Goal: Information Seeking & Learning: Find specific fact

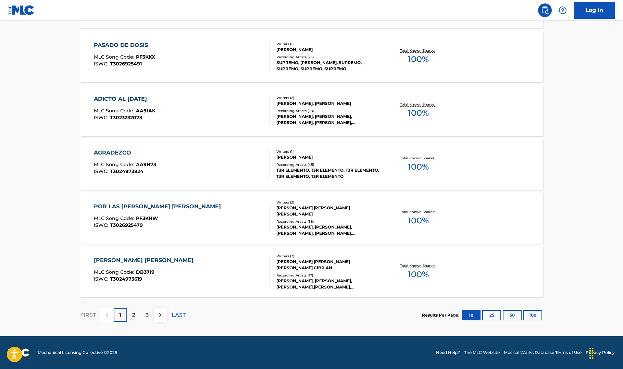
click at [490, 317] on button "25" at bounding box center [491, 315] width 19 height 10
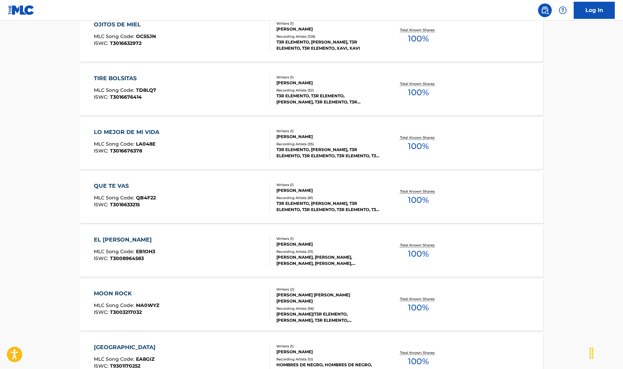
scroll to position [1276, 0]
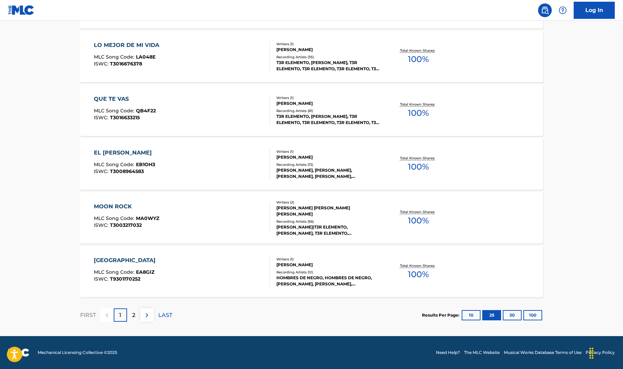
click at [531, 314] on button "100" at bounding box center [532, 315] width 19 height 10
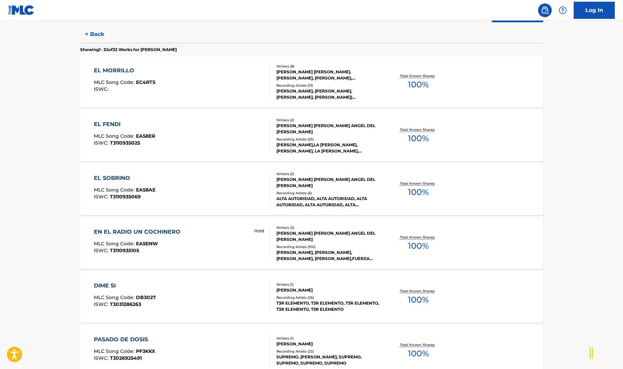
scroll to position [0, 0]
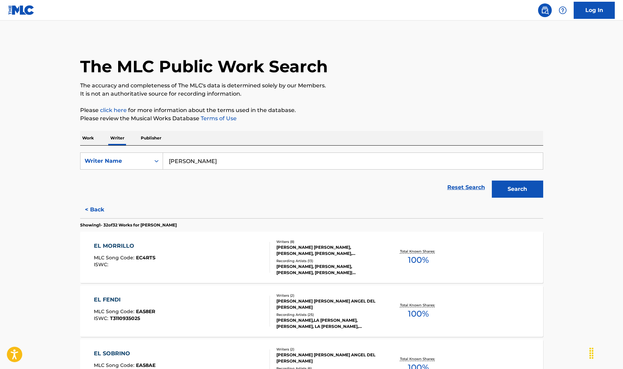
click at [144, 138] on p "Publisher" at bounding box center [151, 138] width 25 height 14
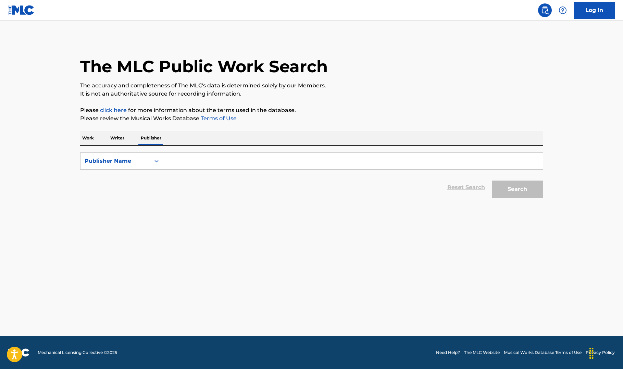
click at [186, 162] on input "Search Form" at bounding box center [353, 161] width 380 height 16
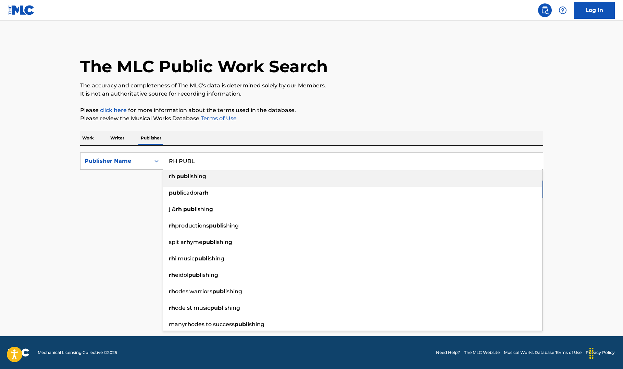
click at [189, 182] on div "rh [PERSON_NAME]" at bounding box center [352, 176] width 379 height 12
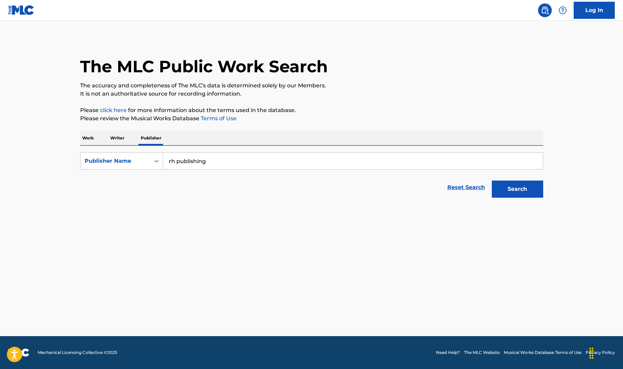
click at [513, 193] on button "Search" at bounding box center [517, 188] width 51 height 17
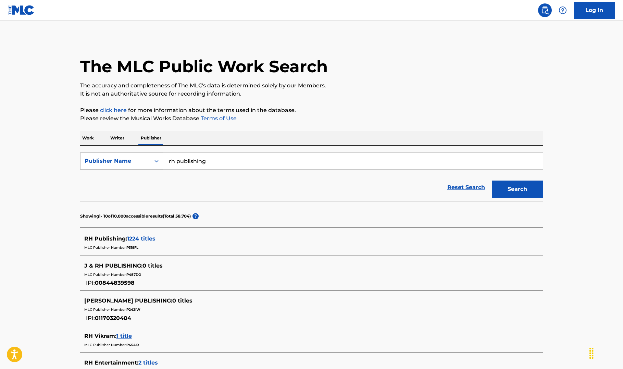
drag, startPoint x: 216, startPoint y: 160, endPoint x: 95, endPoint y: 160, distance: 121.6
click at [95, 160] on div "SearchWithCriteria9bd2a63e-dde9-480b-aaa7-50eda6dbf33e Publisher Name rh publis…" at bounding box center [311, 160] width 463 height 17
type input "hits by rh"
click at [516, 186] on button "Search" at bounding box center [517, 188] width 51 height 17
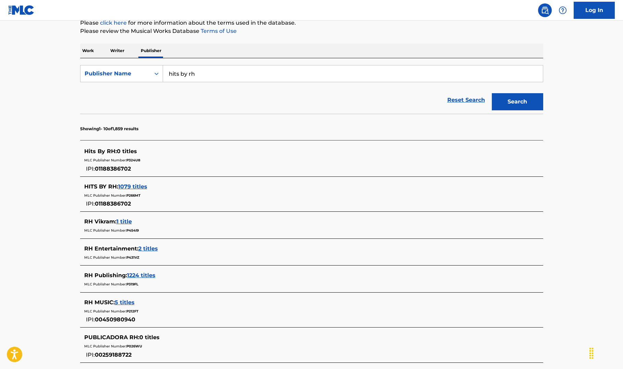
scroll to position [95, 0]
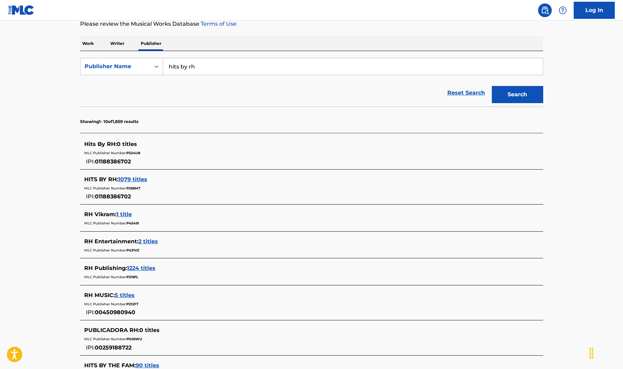
click at [137, 178] on span "1079 titles" at bounding box center [132, 179] width 29 height 7
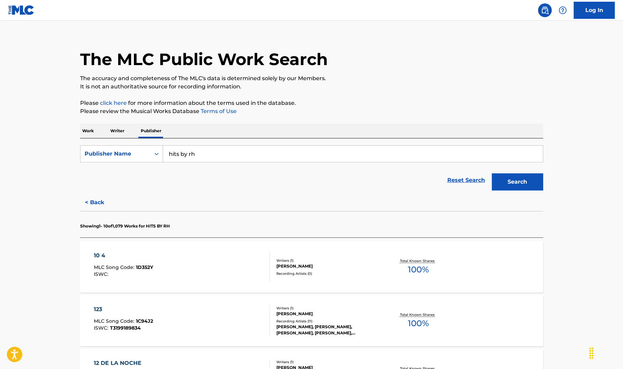
scroll to position [8, 0]
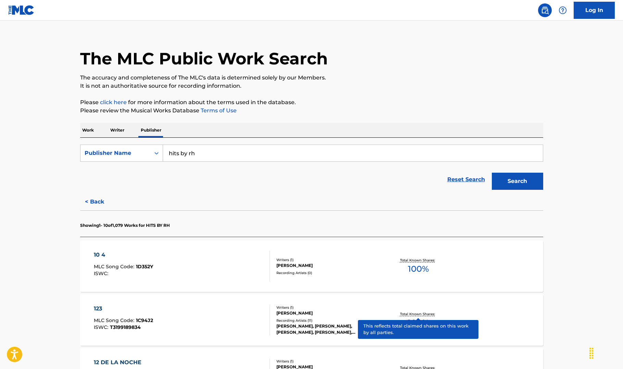
click at [416, 315] on p "Total Known Shares:" at bounding box center [418, 313] width 37 height 5
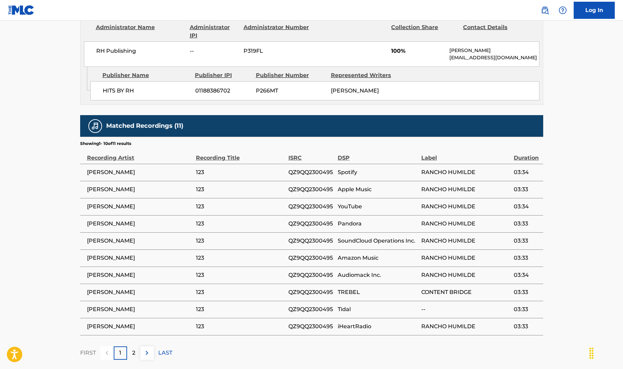
scroll to position [371, 0]
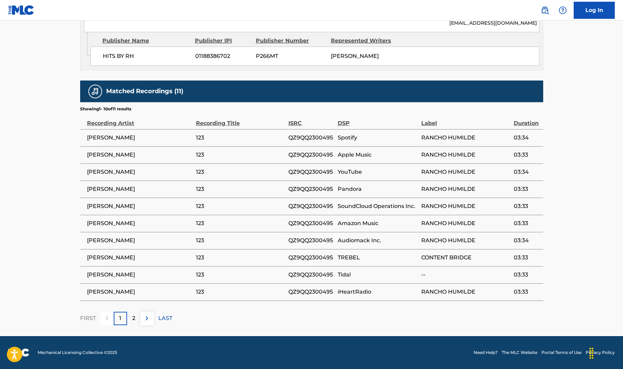
click at [150, 322] on img at bounding box center [147, 318] width 8 height 8
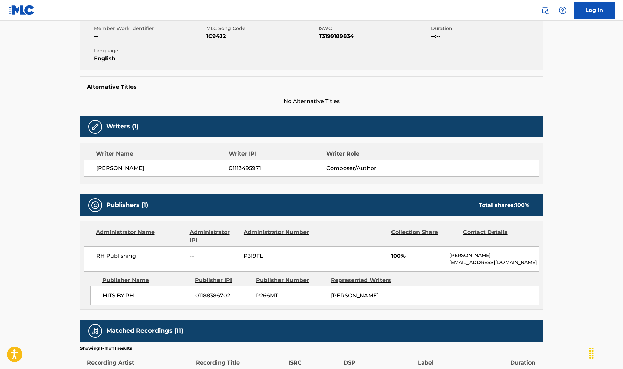
scroll to position [0, 0]
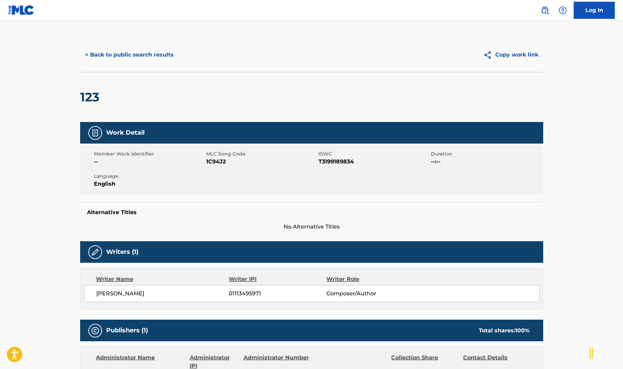
click at [27, 8] on img at bounding box center [21, 10] width 26 height 10
